Goal: Information Seeking & Learning: Find specific fact

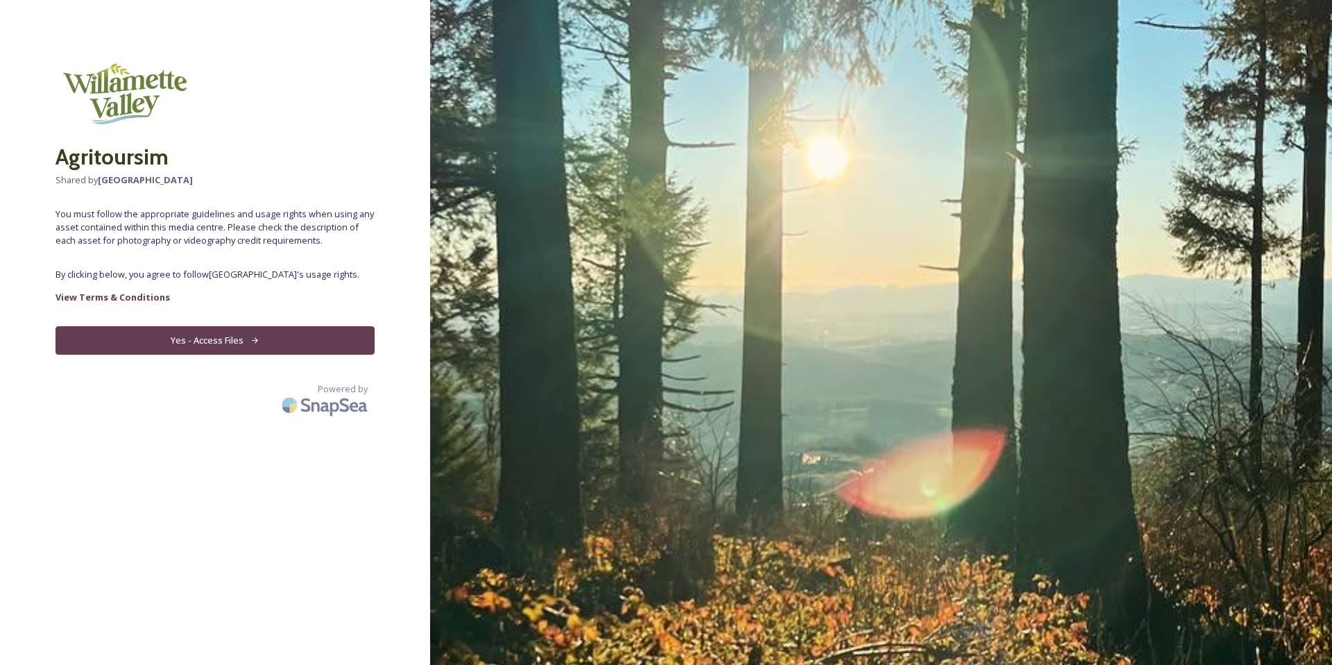
click at [198, 341] on button "Yes - Access Files" at bounding box center [215, 340] width 319 height 28
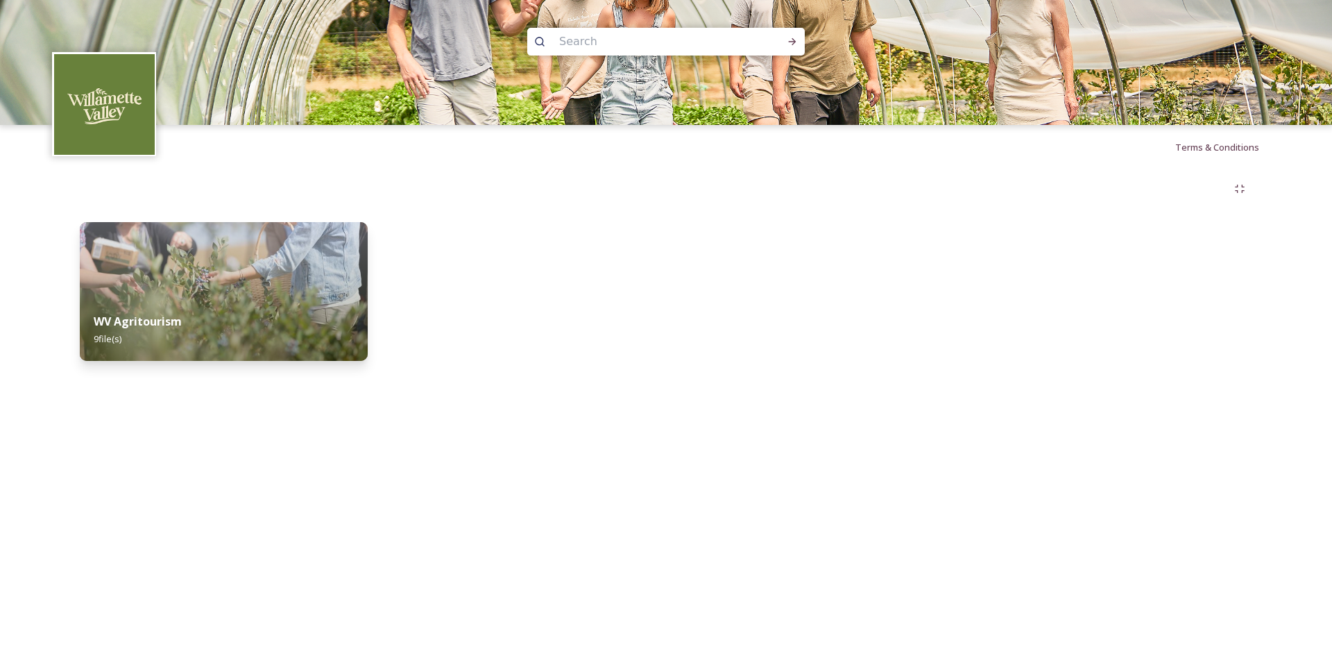
click at [617, 37] on input at bounding box center [647, 41] width 190 height 31
type input "[DEMOGRAPHIC_DATA] wine fest"
click at [799, 45] on div "Run Search" at bounding box center [792, 41] width 25 height 25
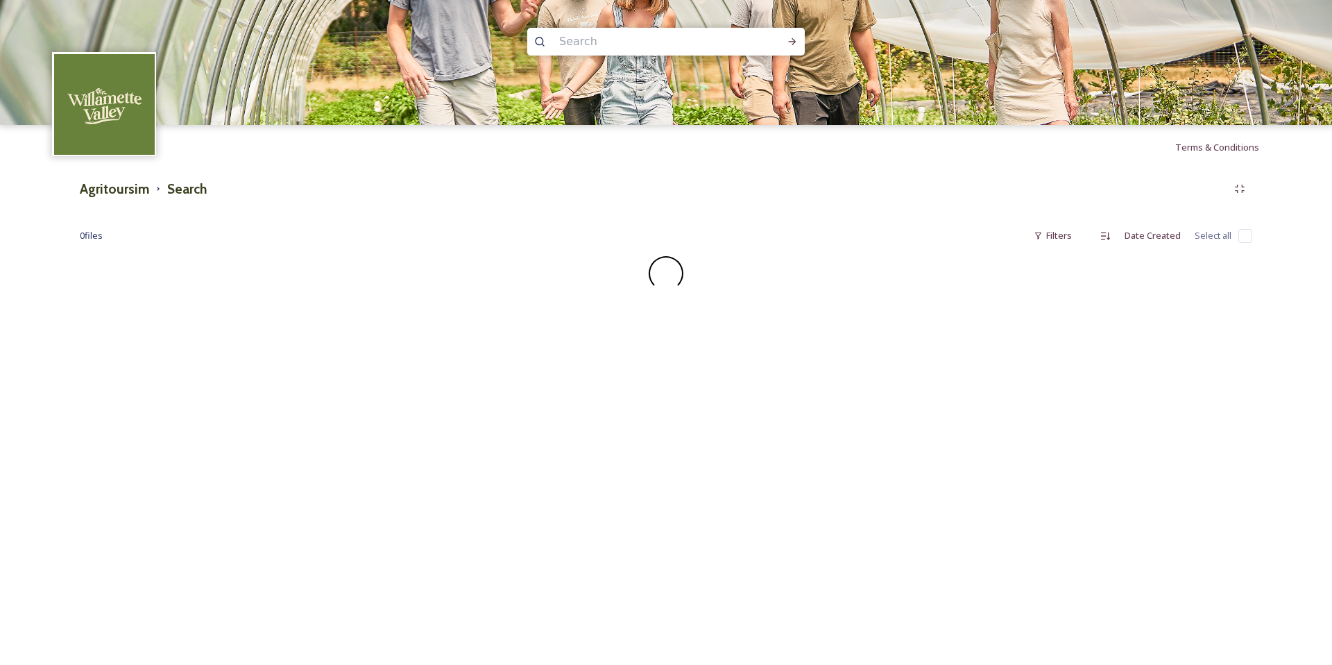
click at [128, 121] on img at bounding box center [104, 104] width 101 height 101
click at [105, 105] on img at bounding box center [104, 104] width 101 height 101
click at [106, 105] on img at bounding box center [104, 104] width 101 height 101
click at [105, 125] on img at bounding box center [104, 104] width 101 height 101
